Goal: Transaction & Acquisition: Purchase product/service

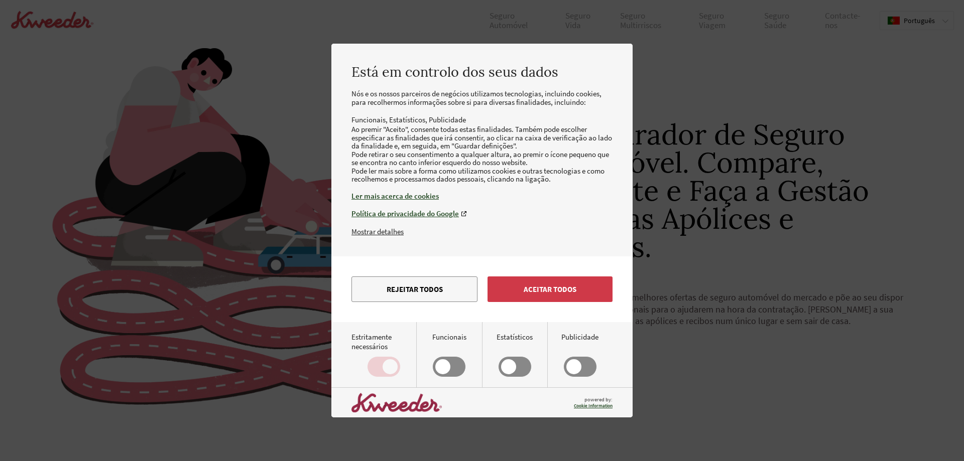
click at [558, 301] on button "Aceitar todos" at bounding box center [550, 290] width 125 height 26
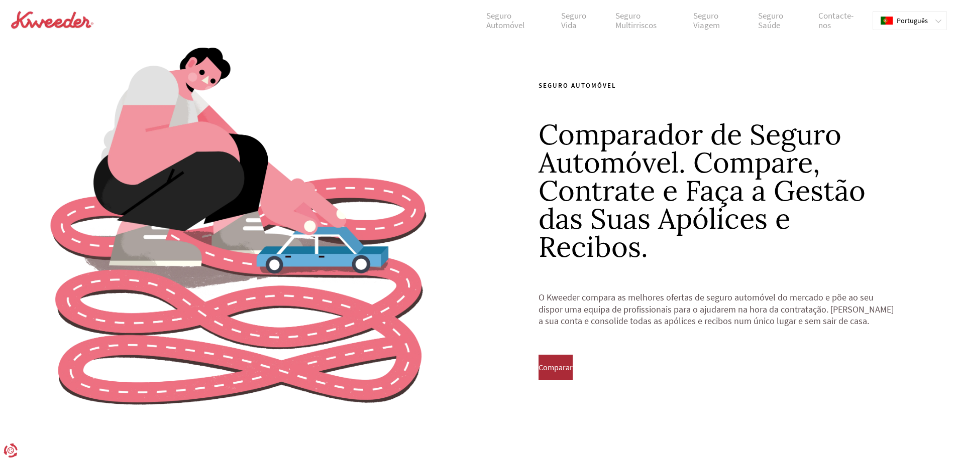
click at [566, 368] on span "Comparar" at bounding box center [555, 367] width 34 height 9
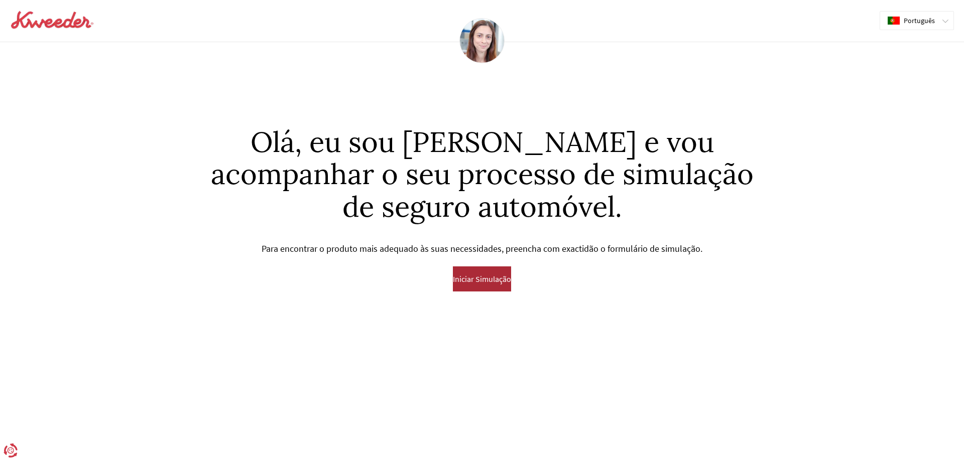
click at [481, 282] on span "Iniciar Simulação" at bounding box center [482, 279] width 58 height 9
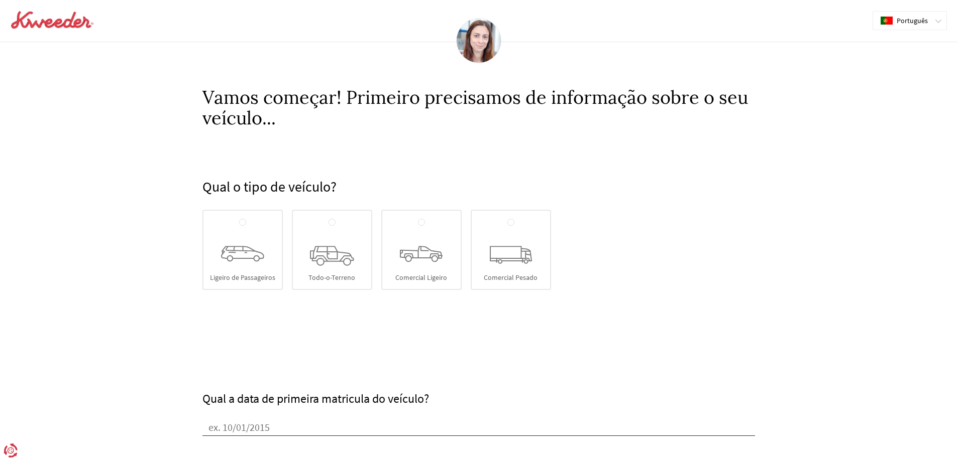
click at [244, 225] on span at bounding box center [242, 222] width 7 height 7
radio input "true"
click at [244, 225] on input "Ligeiro de Passageiros" at bounding box center [242, 223] width 7 height 8
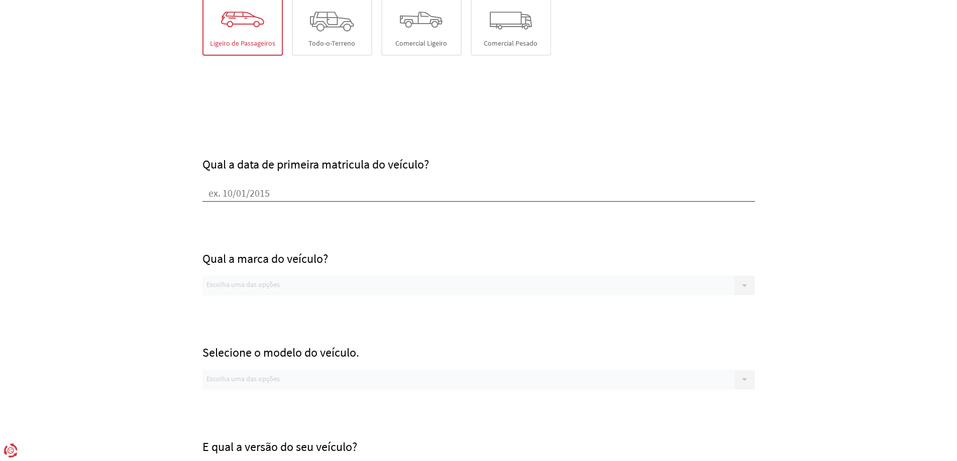
scroll to position [251, 0]
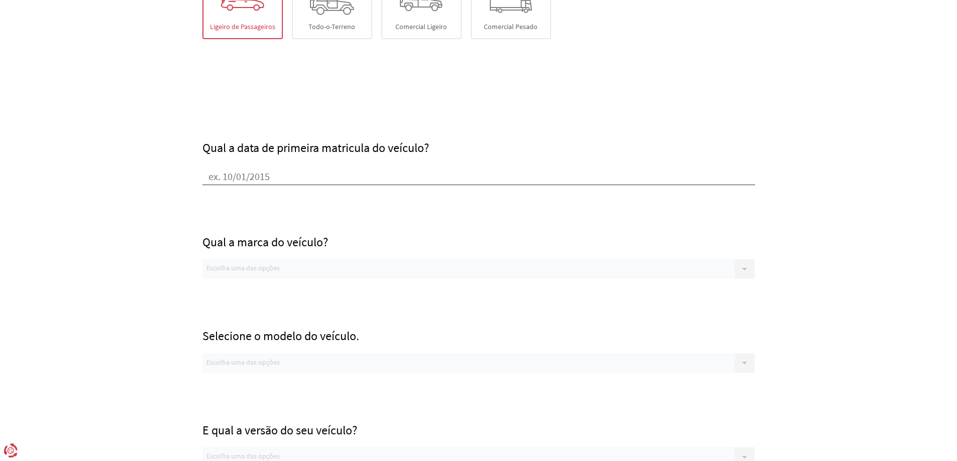
click at [291, 182] on input "Qual a data de primeira matricula do veículo?" at bounding box center [478, 177] width 552 height 15
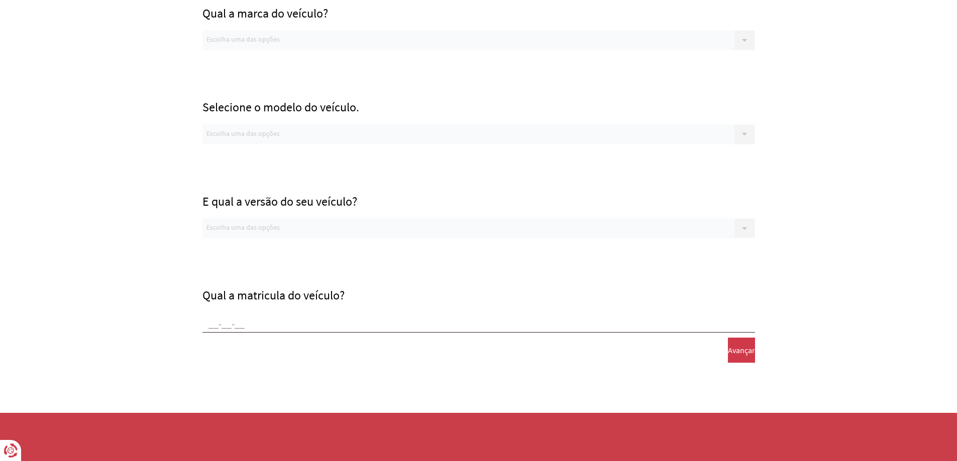
scroll to position [492, 0]
